Goal: Use online tool/utility

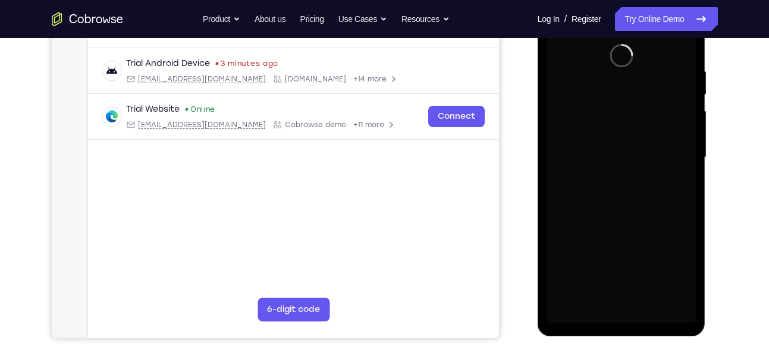
scroll to position [215, 0]
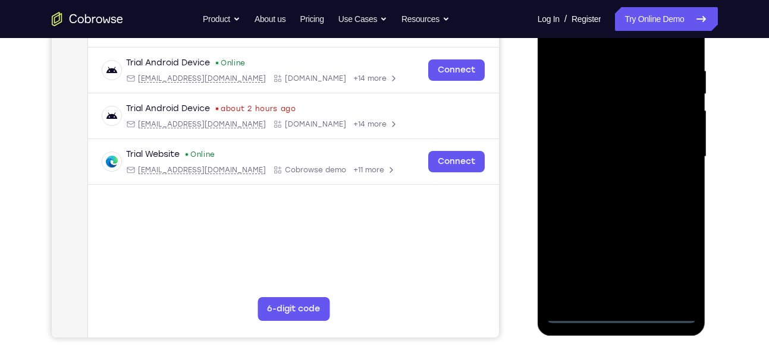
click at [628, 316] on div at bounding box center [622, 156] width 150 height 333
click at [672, 264] on div at bounding box center [622, 156] width 150 height 333
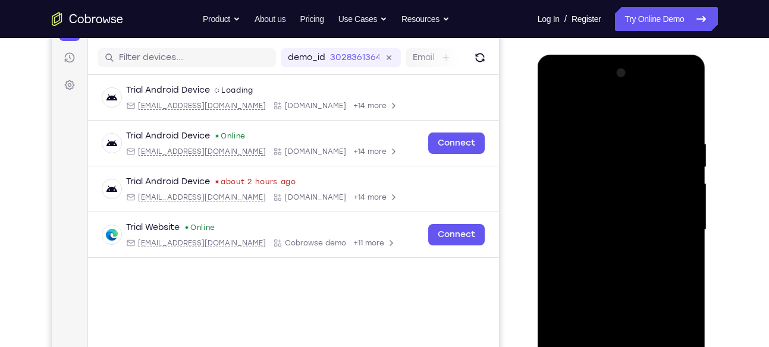
scroll to position [133, 0]
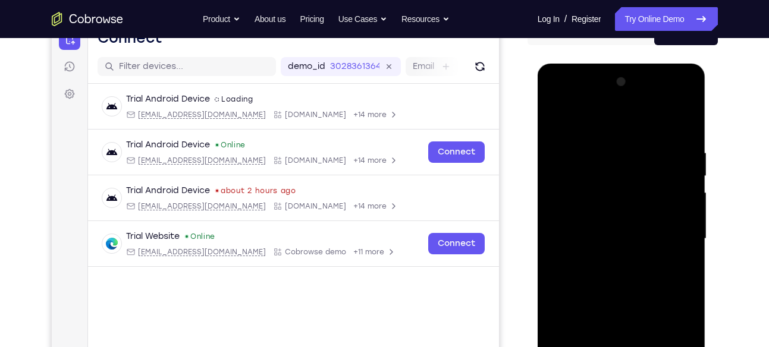
click at [571, 101] on div at bounding box center [622, 239] width 150 height 333
click at [675, 230] on div at bounding box center [622, 239] width 150 height 333
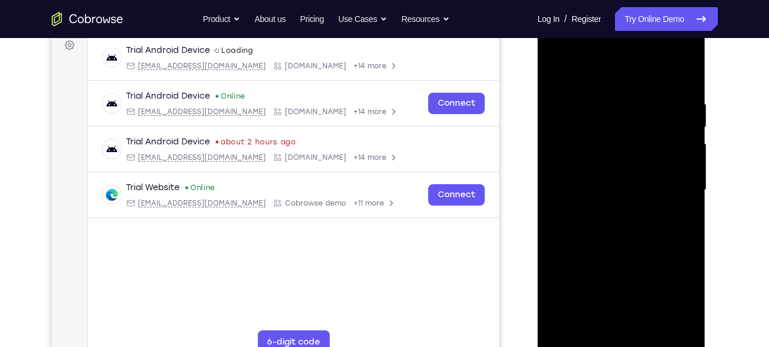
scroll to position [183, 0]
click at [638, 293] on div at bounding box center [622, 189] width 150 height 333
click at [610, 212] on div at bounding box center [622, 189] width 150 height 333
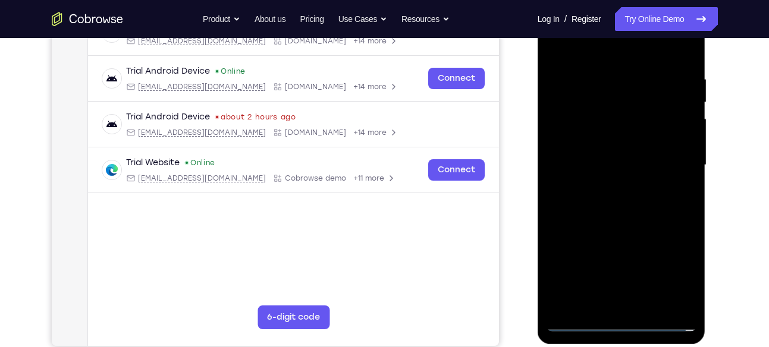
click at [615, 156] on div at bounding box center [622, 165] width 150 height 333
click at [594, 141] on div at bounding box center [622, 165] width 150 height 333
click at [574, 161] on div at bounding box center [622, 165] width 150 height 333
click at [672, 199] on div at bounding box center [622, 165] width 150 height 333
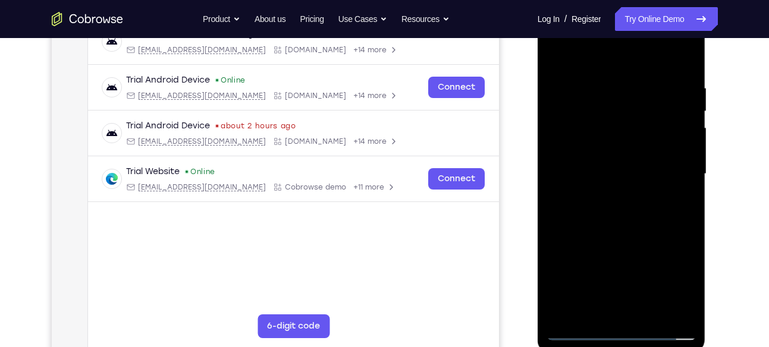
click at [625, 214] on div at bounding box center [622, 174] width 150 height 333
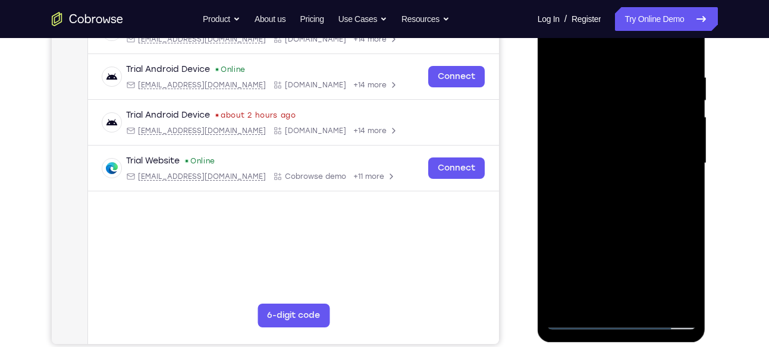
scroll to position [208, 0]
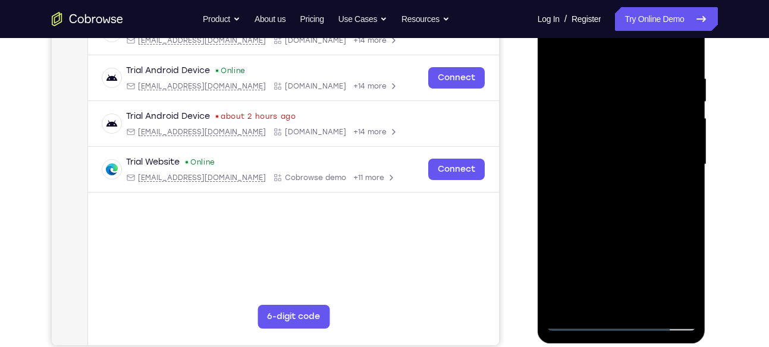
click at [626, 221] on div at bounding box center [622, 164] width 150 height 333
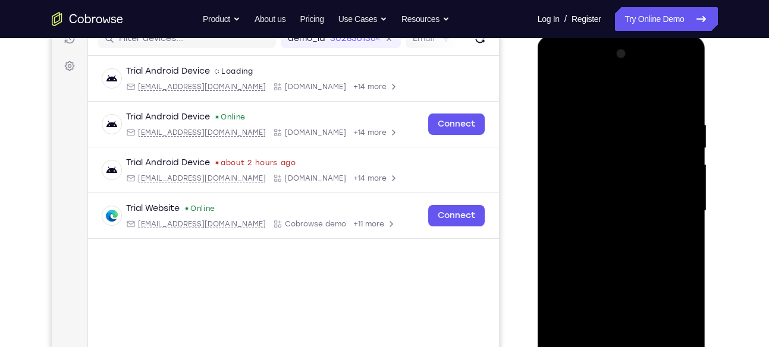
scroll to position [161, 0]
click at [684, 89] on div at bounding box center [622, 211] width 150 height 333
click at [559, 92] on div at bounding box center [622, 211] width 150 height 333
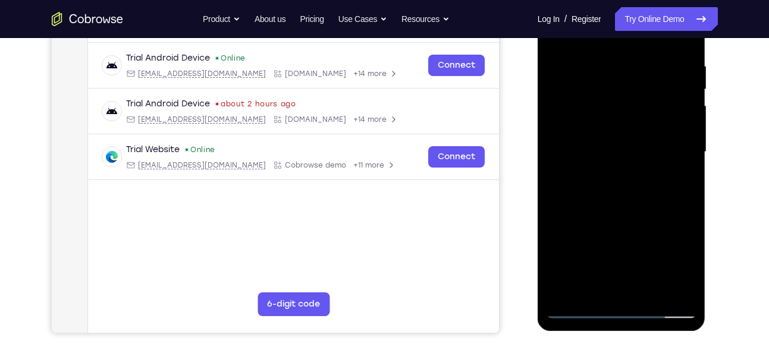
scroll to position [221, 0]
click at [599, 97] on div at bounding box center [622, 151] width 150 height 333
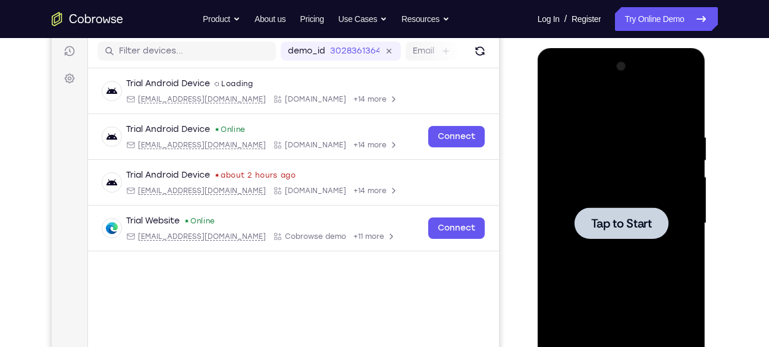
scroll to position [148, 0]
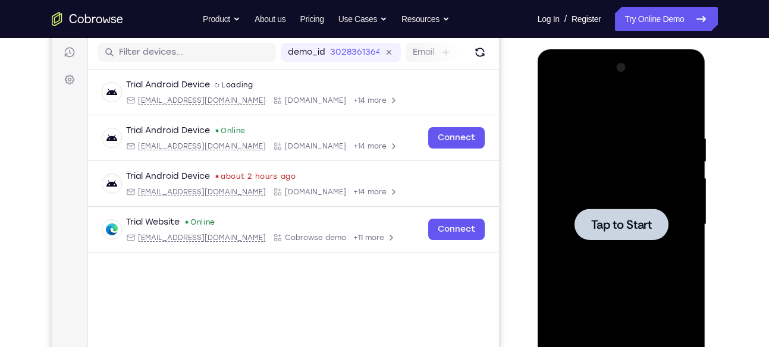
click at [647, 250] on div at bounding box center [622, 224] width 150 height 333
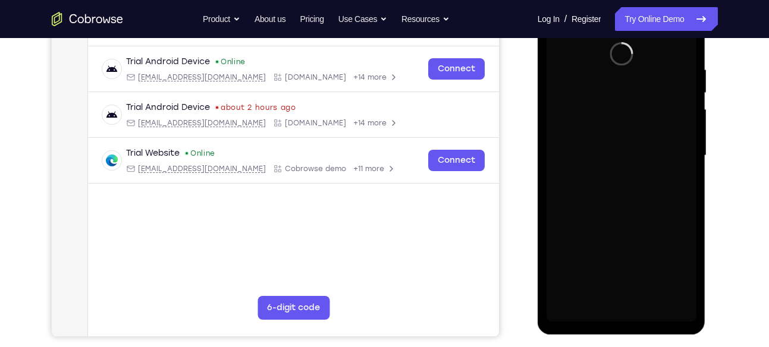
scroll to position [217, 0]
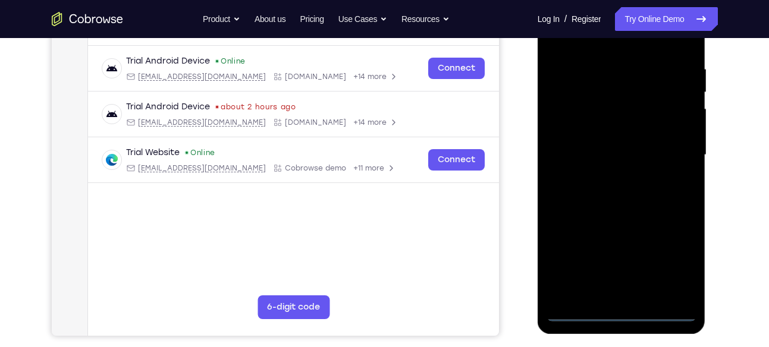
click at [615, 314] on div at bounding box center [622, 155] width 150 height 333
click at [622, 313] on div at bounding box center [622, 155] width 150 height 333
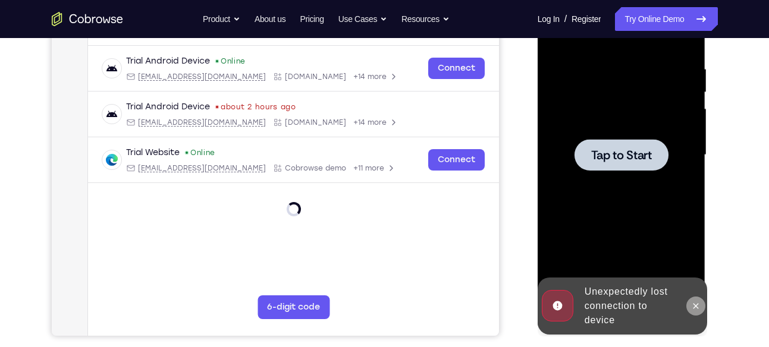
click at [697, 302] on icon at bounding box center [696, 307] width 10 height 10
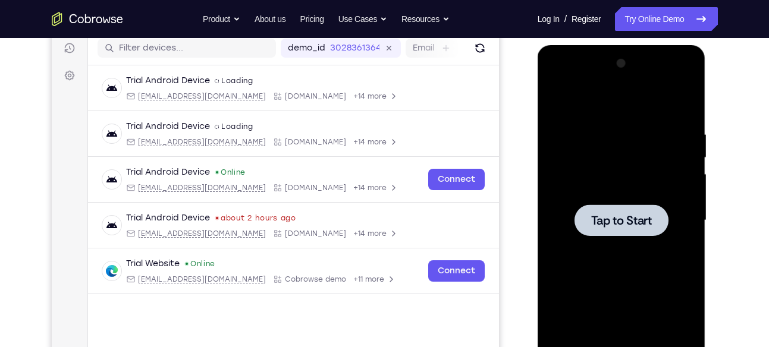
click at [646, 220] on span "Tap to Start" at bounding box center [621, 221] width 61 height 12
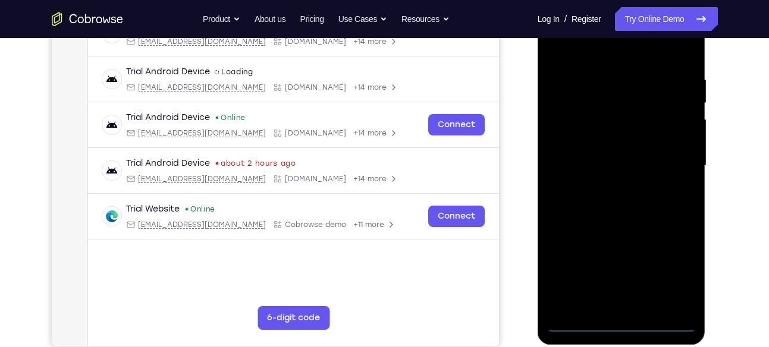
scroll to position [243, 0]
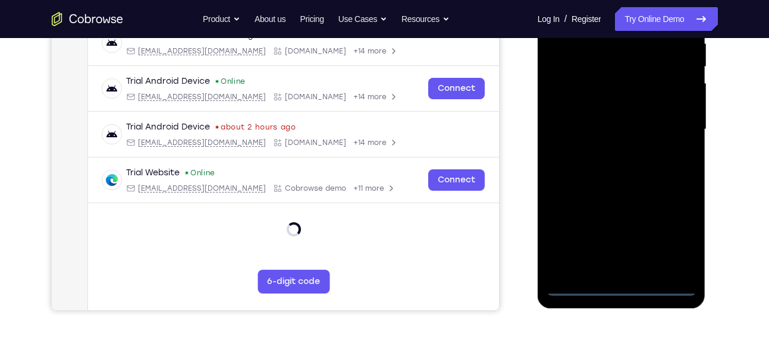
click at [625, 287] on div at bounding box center [622, 129] width 150 height 333
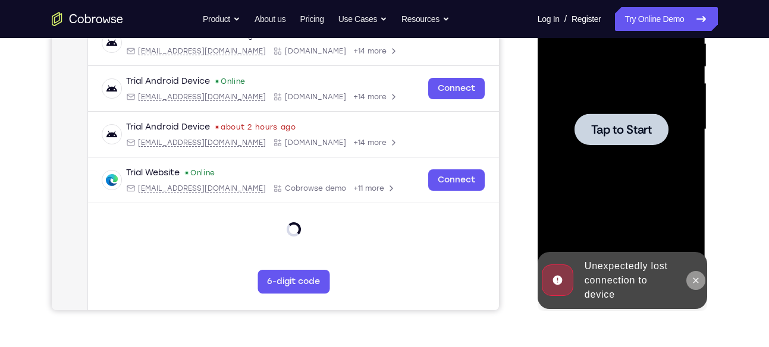
click at [695, 283] on icon at bounding box center [696, 281] width 10 height 10
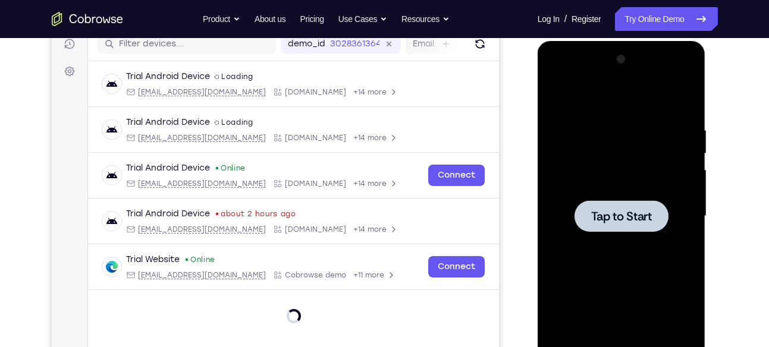
scroll to position [147, 0]
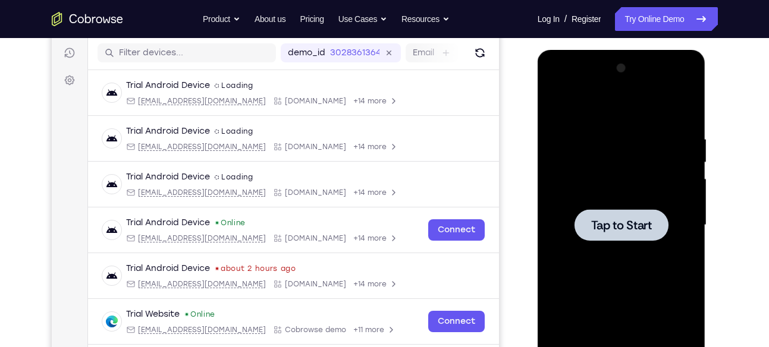
click at [698, 255] on div "Tap to Start" at bounding box center [622, 227] width 168 height 355
click at [640, 223] on span "Tap to Start" at bounding box center [621, 226] width 61 height 12
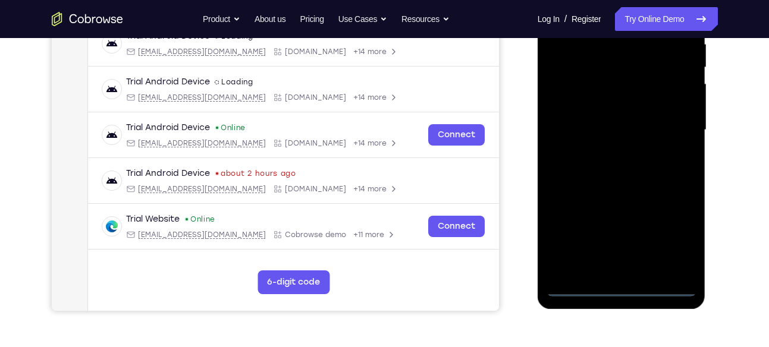
scroll to position [245, 0]
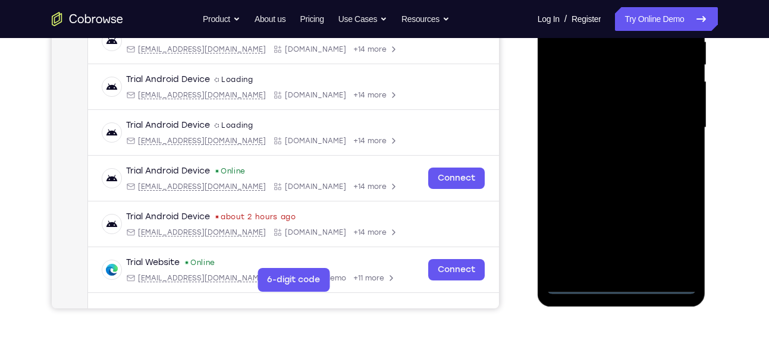
click at [618, 284] on div at bounding box center [622, 127] width 150 height 333
click at [673, 239] on div at bounding box center [622, 127] width 150 height 333
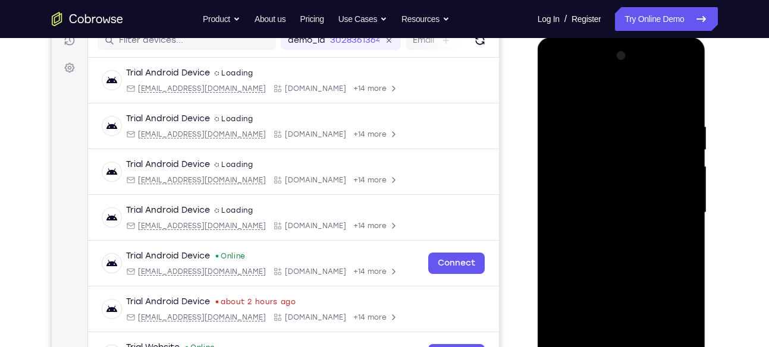
scroll to position [155, 0]
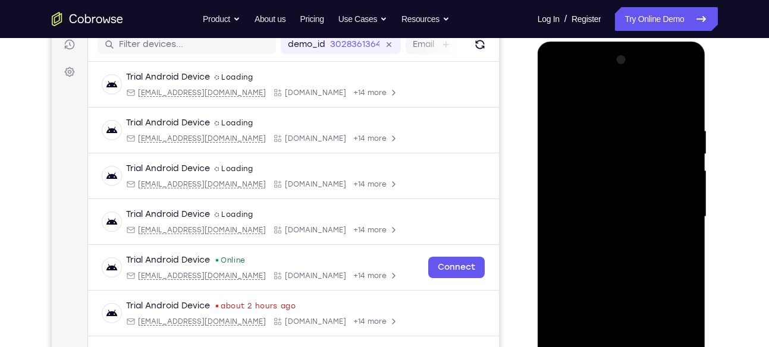
click at [583, 82] on div at bounding box center [622, 217] width 150 height 333
click at [681, 214] on div at bounding box center [622, 217] width 150 height 333
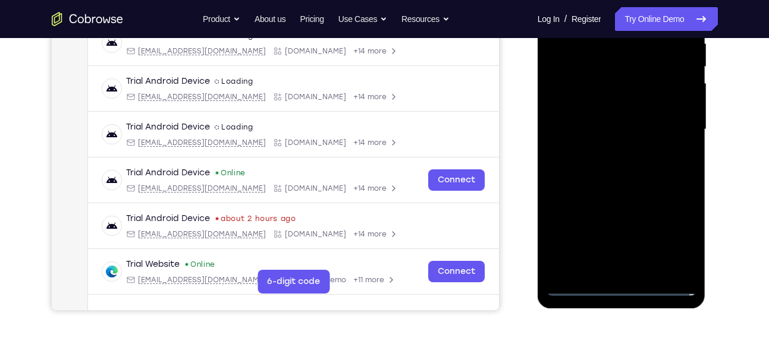
scroll to position [243, 0]
click at [614, 151] on div at bounding box center [622, 129] width 150 height 333
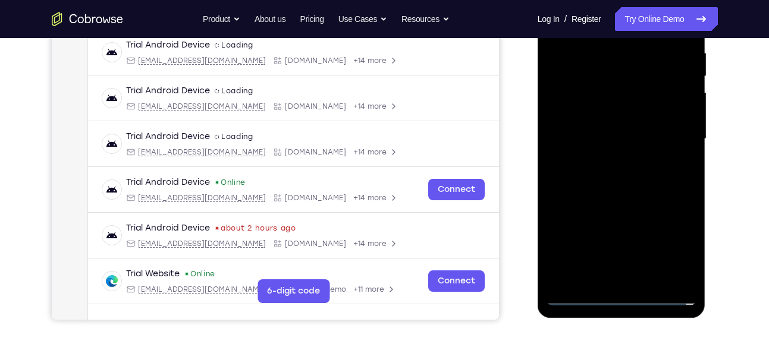
click at [607, 111] on div at bounding box center [622, 139] width 150 height 333
click at [594, 134] on div at bounding box center [622, 139] width 150 height 333
click at [607, 162] on div at bounding box center [622, 139] width 150 height 333
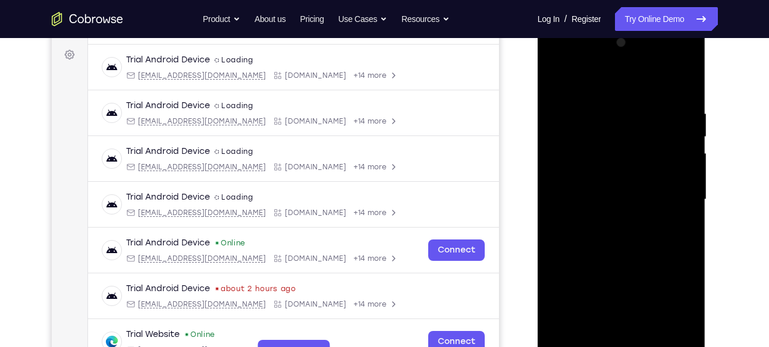
scroll to position [172, 0]
click at [620, 175] on div at bounding box center [622, 200] width 150 height 333
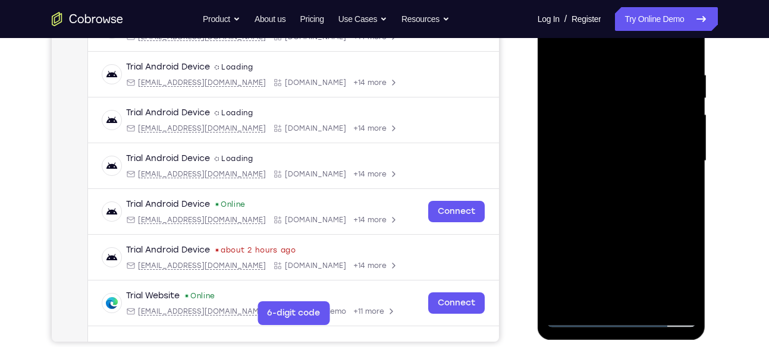
scroll to position [211, 0]
drag, startPoint x: 618, startPoint y: 241, endPoint x: 621, endPoint y: 145, distance: 96.4
click at [621, 145] on div at bounding box center [622, 161] width 150 height 333
drag, startPoint x: 631, startPoint y: 238, endPoint x: 632, endPoint y: 166, distance: 72.0
click at [632, 166] on div at bounding box center [622, 161] width 150 height 333
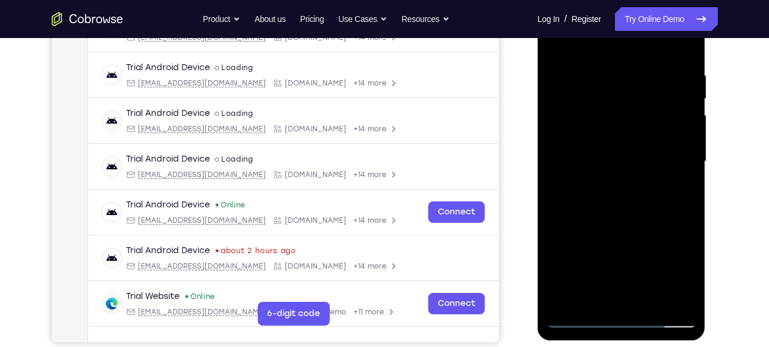
drag, startPoint x: 644, startPoint y: 252, endPoint x: 648, endPoint y: 178, distance: 73.9
click at [648, 178] on div at bounding box center [622, 161] width 150 height 333
